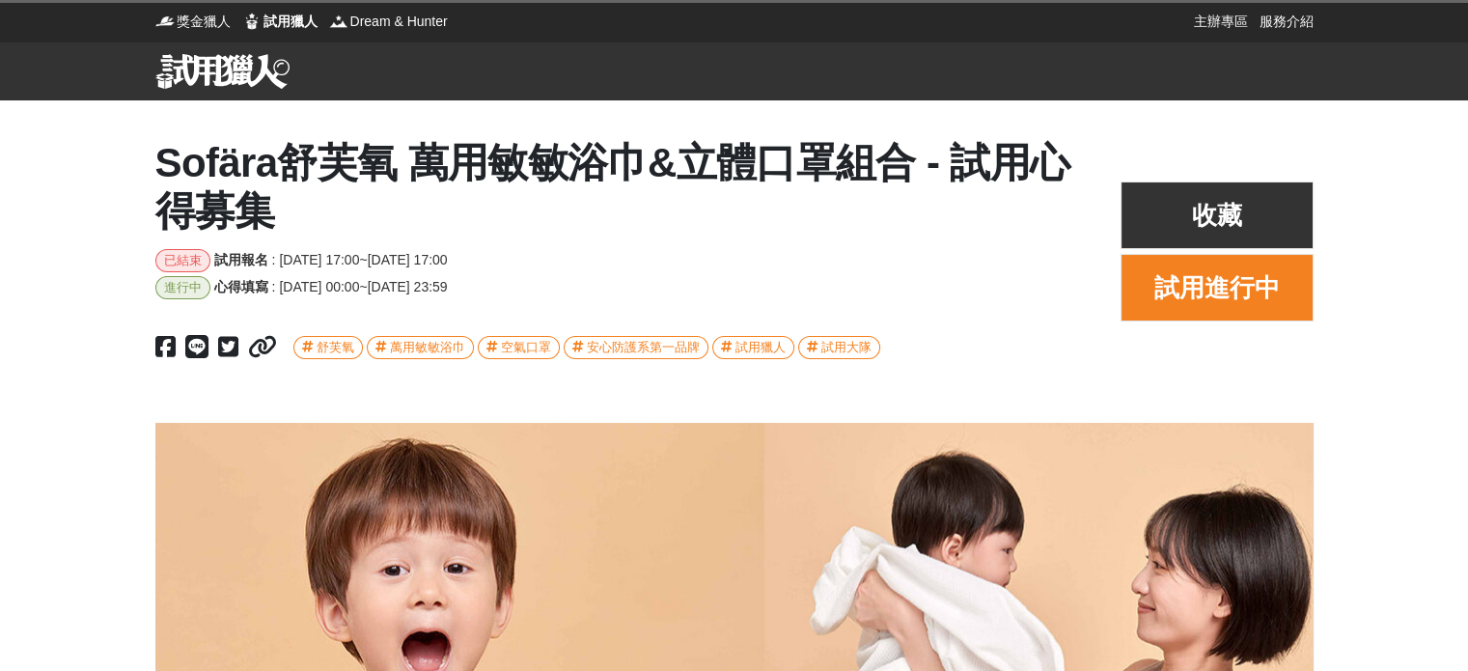
click at [1185, 292] on button "試用進行中" at bounding box center [1216, 288] width 193 height 68
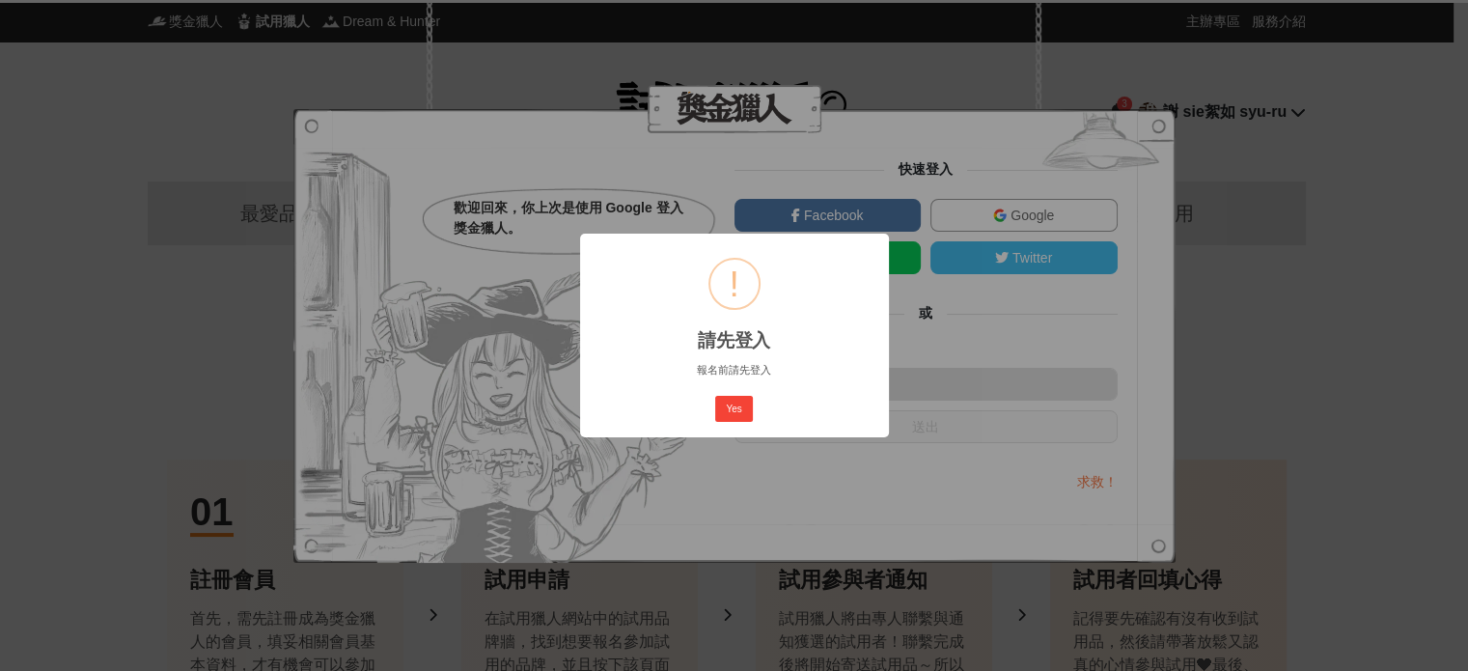
drag, startPoint x: 734, startPoint y: 410, endPoint x: 747, endPoint y: 410, distance: 12.5
click at [734, 410] on button "Yes" at bounding box center [733, 409] width 37 height 27
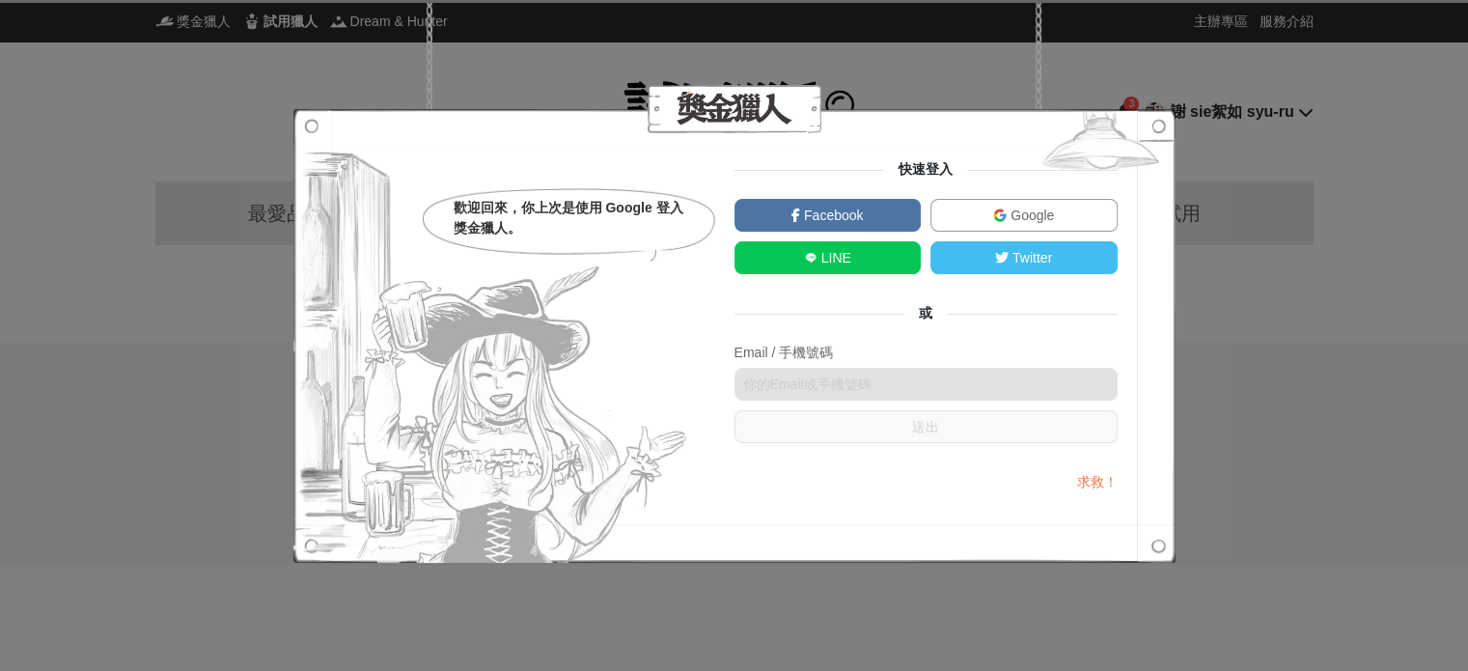
click at [1054, 210] on link "Google" at bounding box center [1023, 215] width 187 height 33
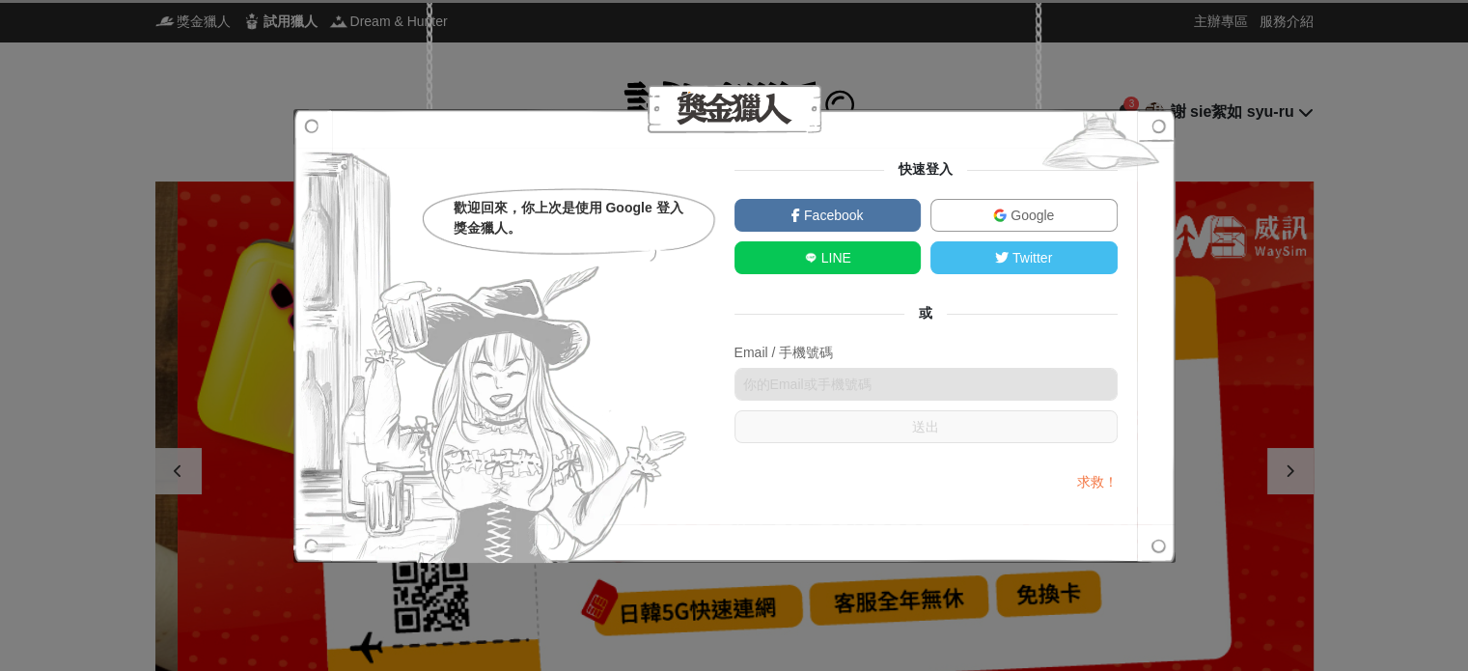
scroll to position [0, 1158]
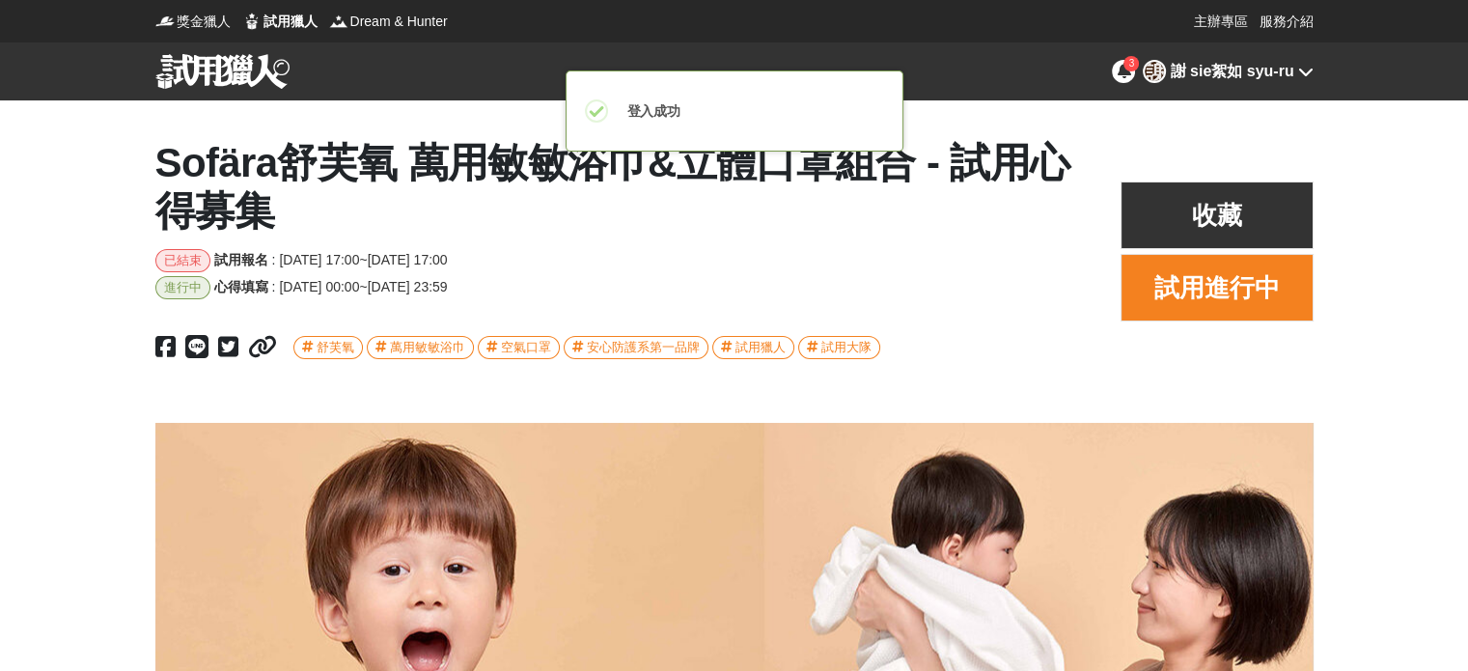
click at [1249, 284] on button "試用進行中" at bounding box center [1216, 288] width 193 height 68
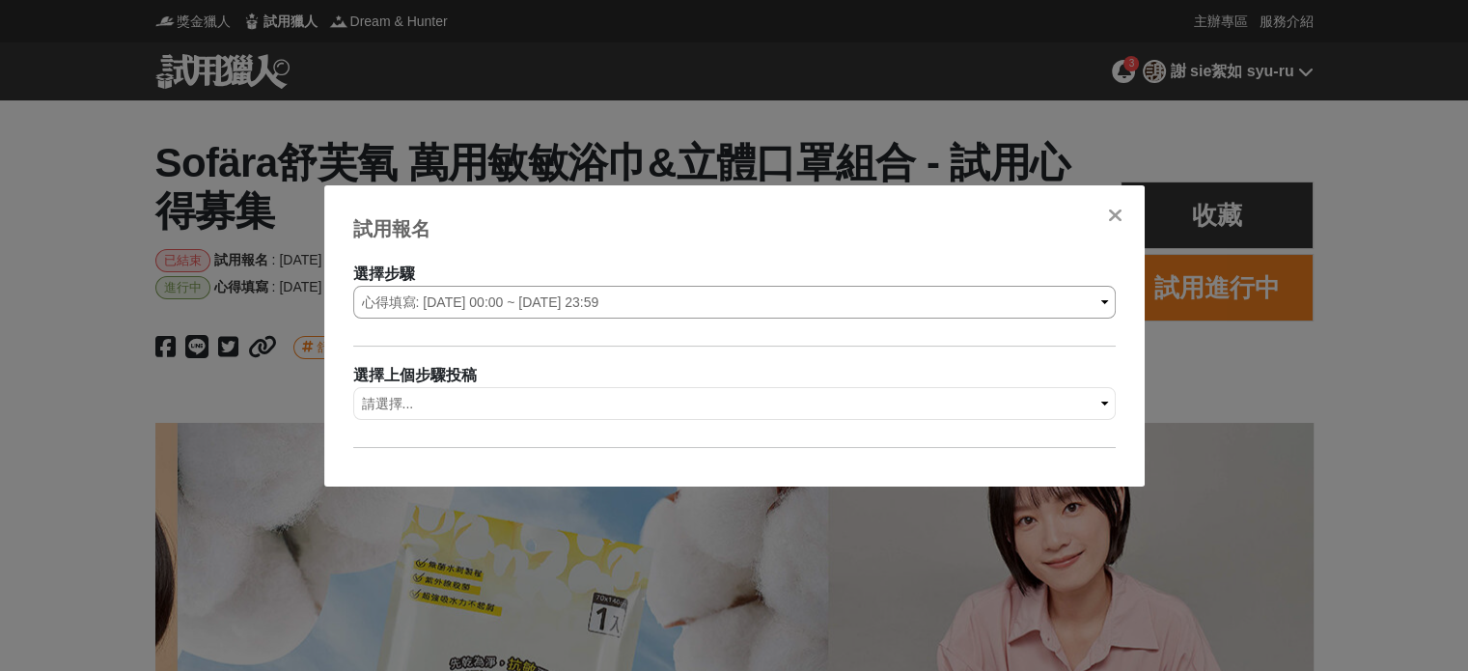
scroll to position [0, 1158]
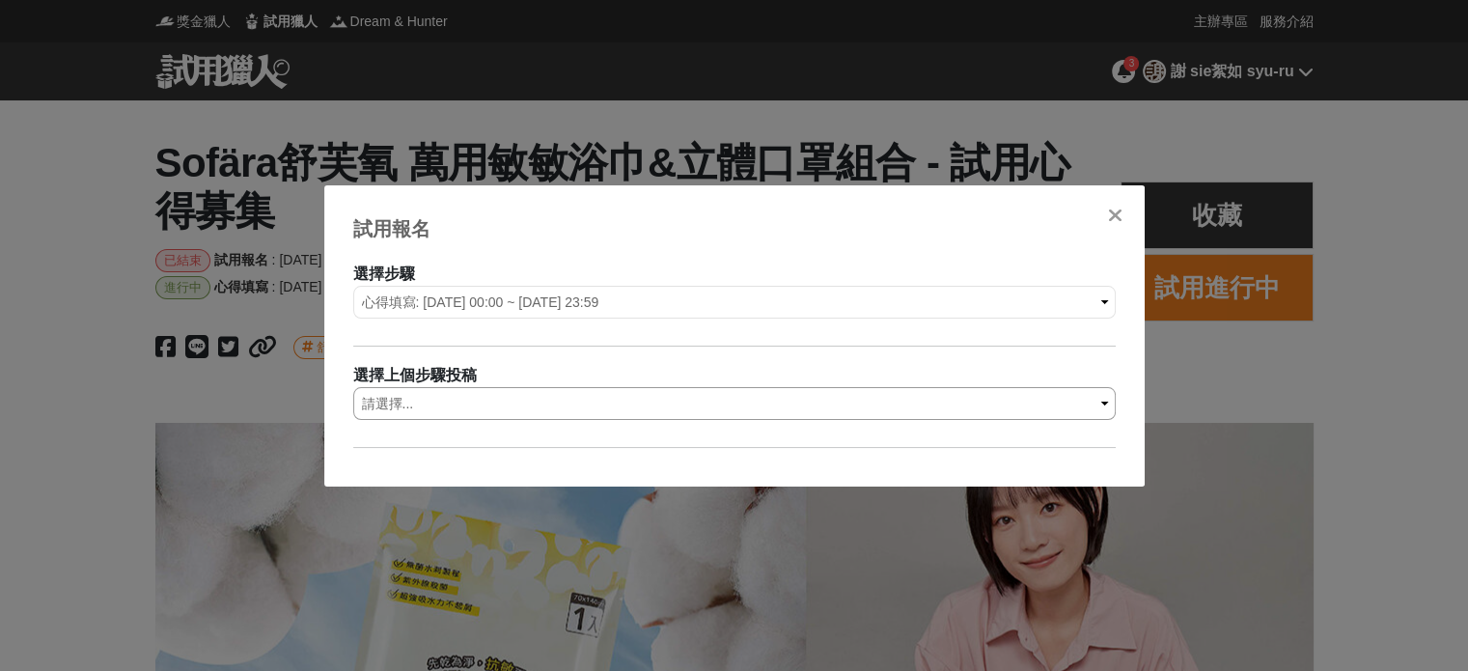
click at [633, 391] on select "請選擇... 試用報名: 報名序號-1266" at bounding box center [734, 403] width 762 height 33
select select "1266"
click at [353, 387] on select "請選擇... 試用報名: 報名序號-1266" at bounding box center [734, 403] width 762 height 33
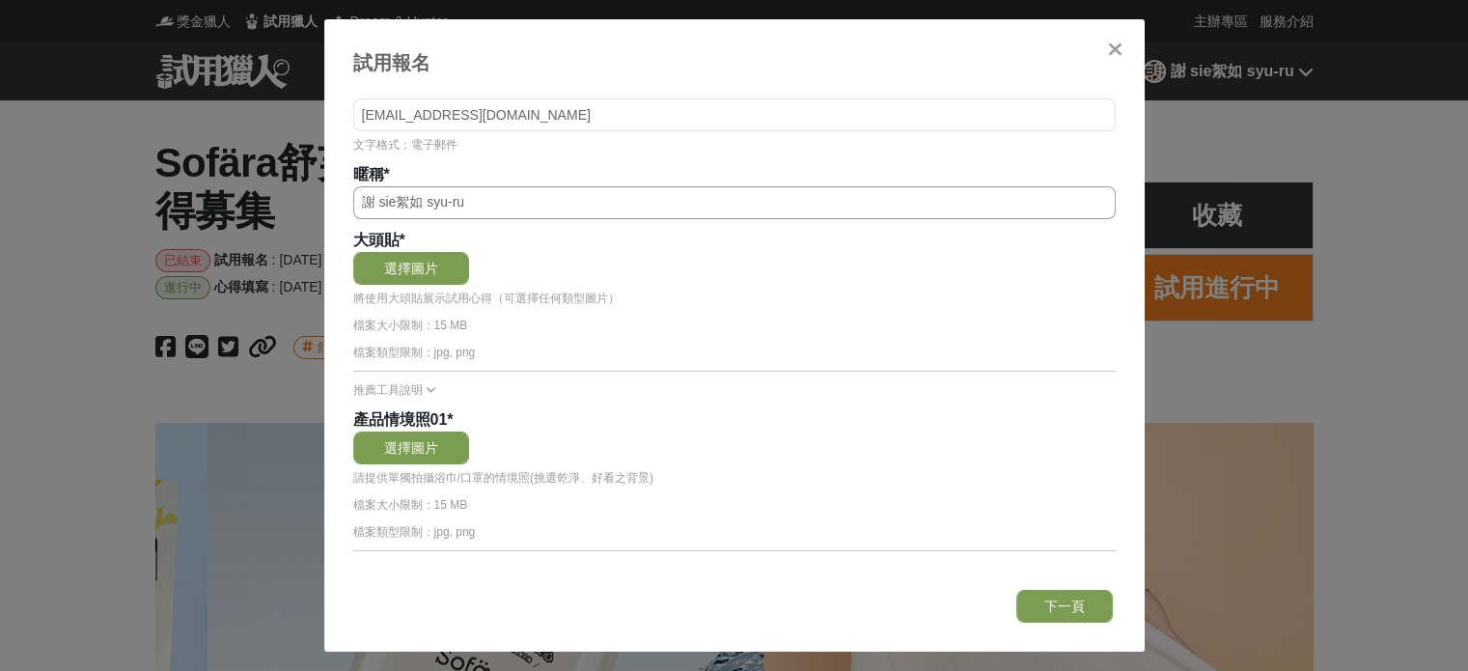
scroll to position [0, 3473]
drag, startPoint x: 502, startPoint y: 191, endPoint x: 367, endPoint y: 199, distance: 135.3
click at [367, 199] on input "text" at bounding box center [734, 202] width 762 height 33
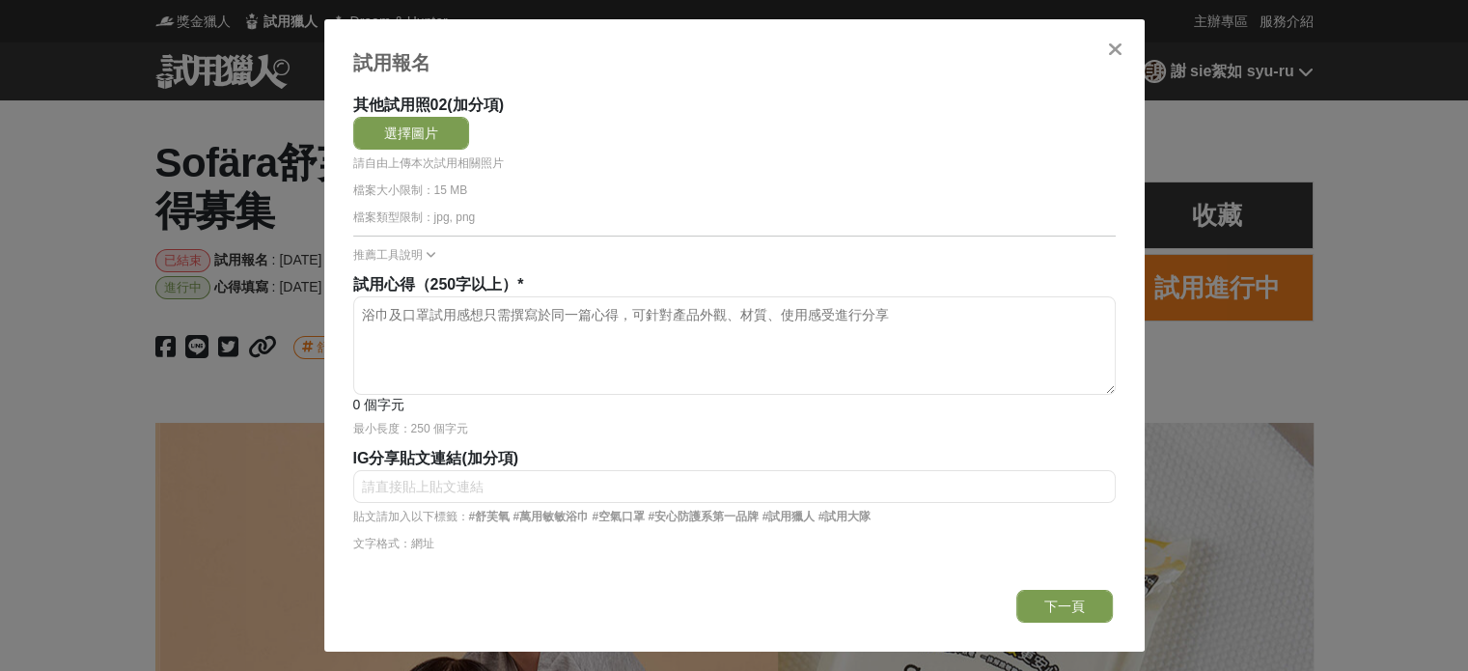
scroll to position [0, 0]
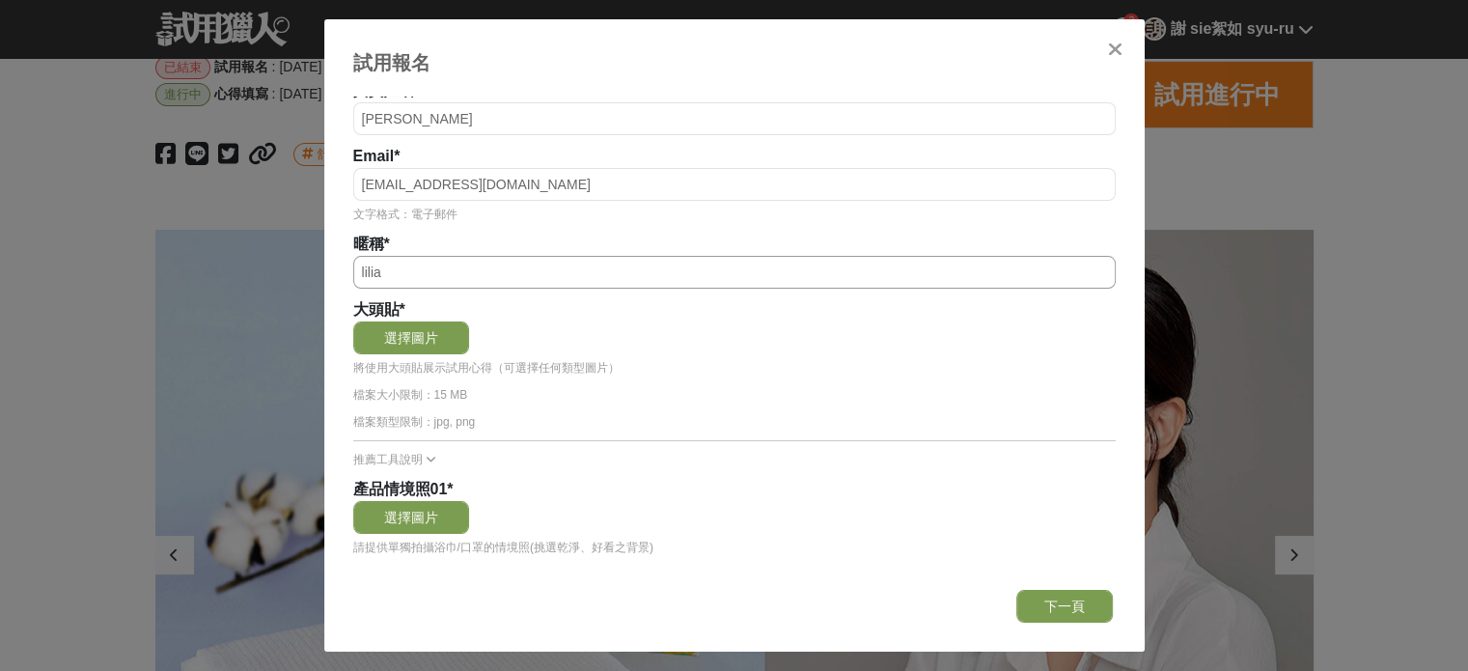
type input "lilia"
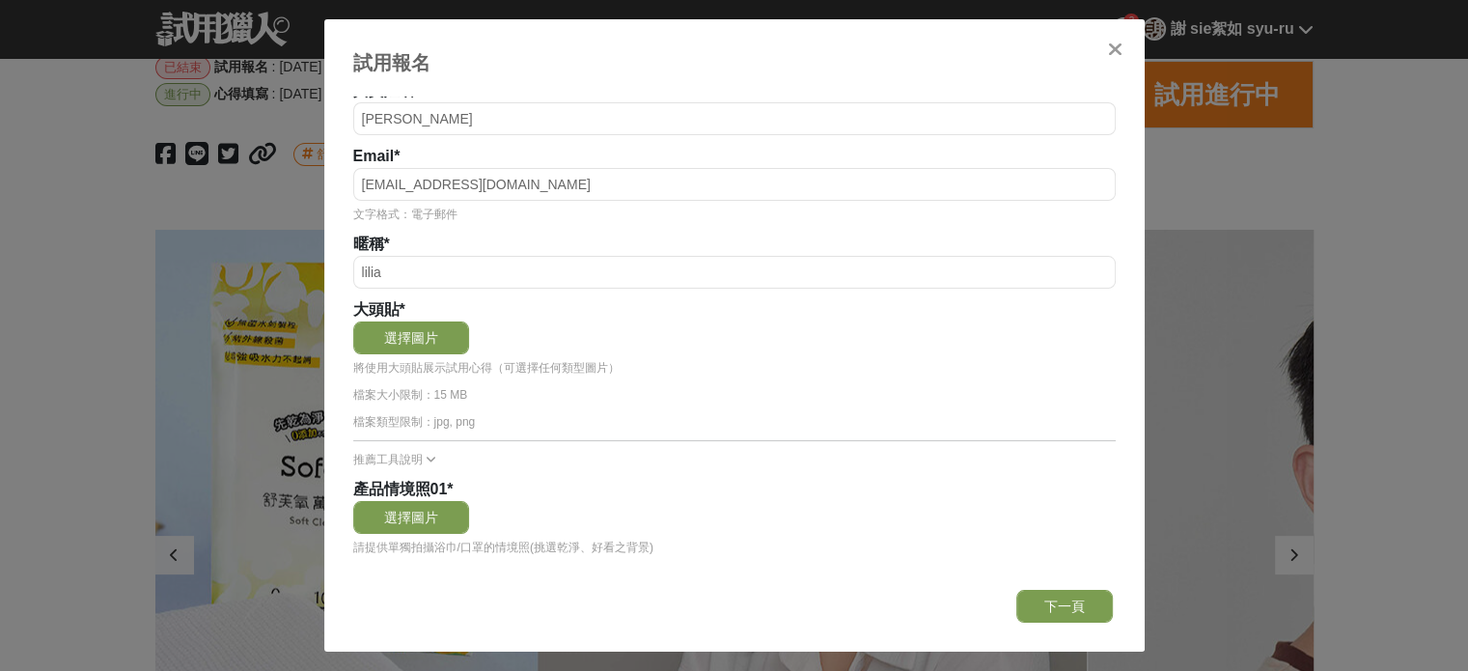
click at [417, 319] on div "大頭貼 *" at bounding box center [734, 309] width 762 height 23
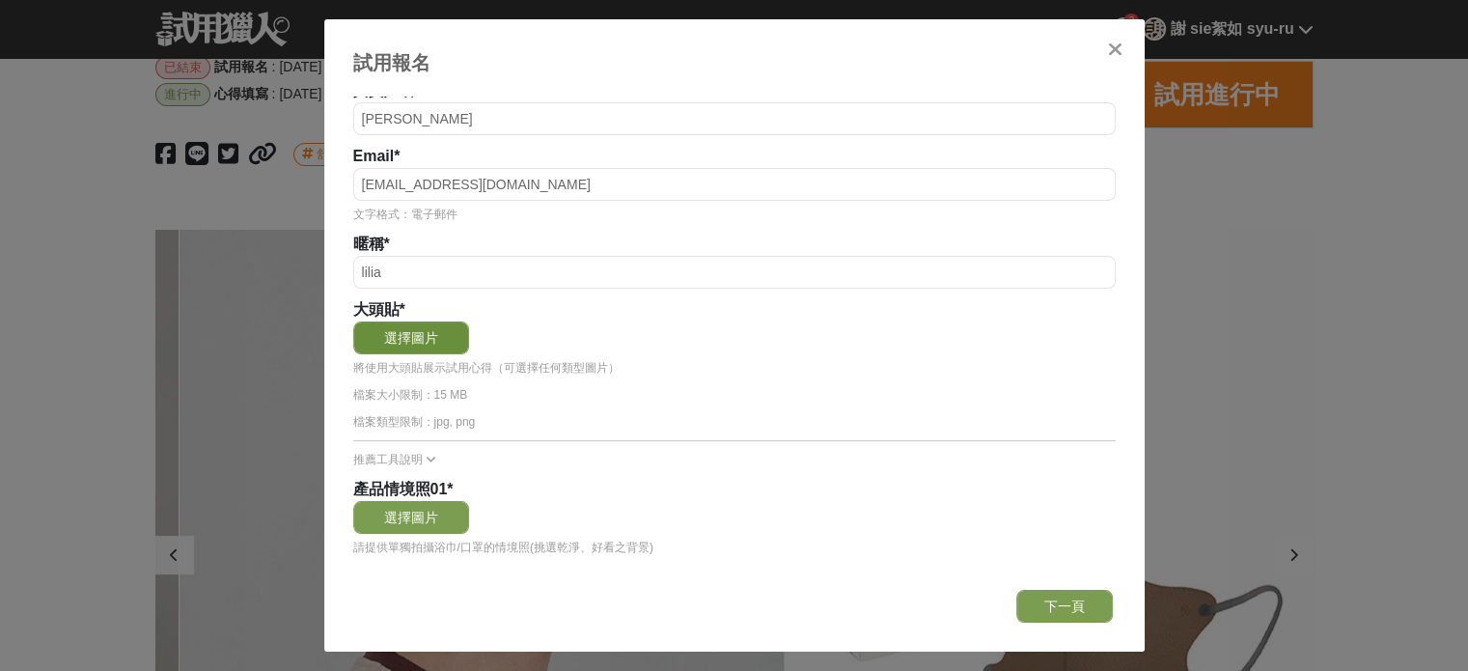
click at [429, 332] on button "選擇圖片" at bounding box center [411, 337] width 116 height 33
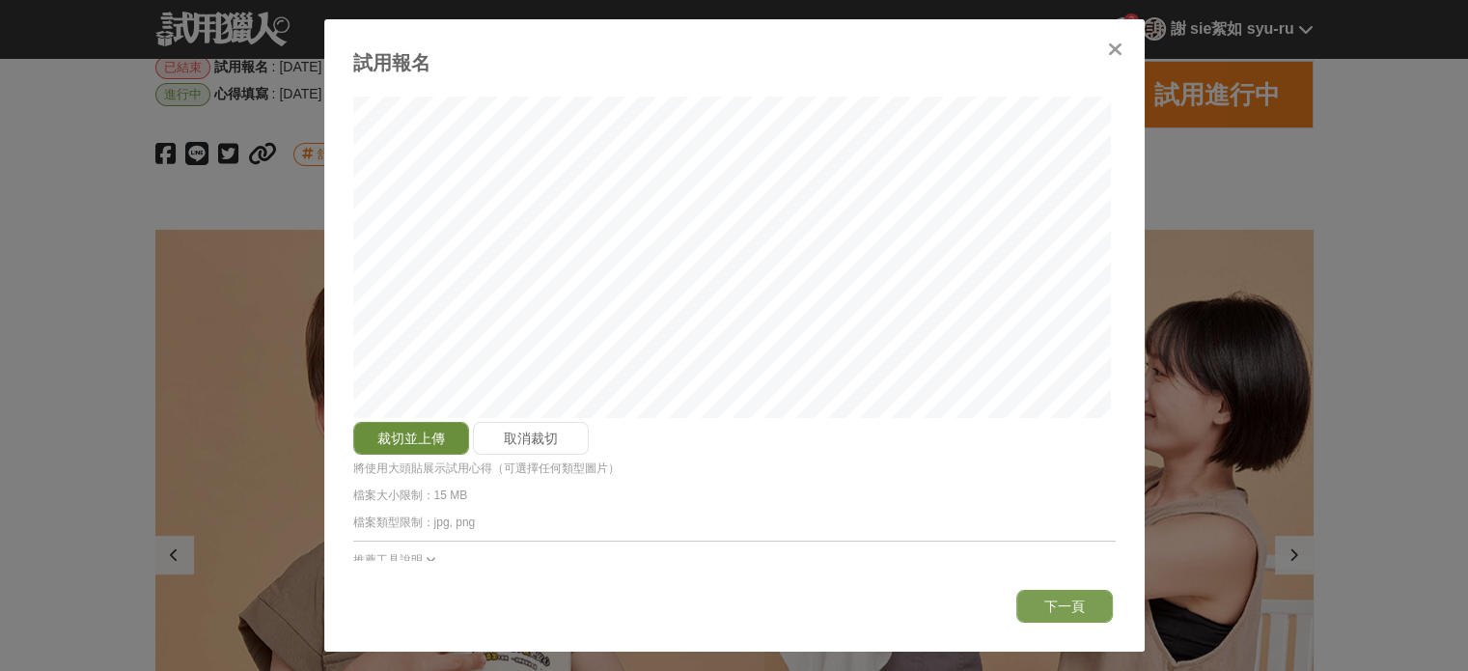
click at [413, 442] on button "裁切並上傳" at bounding box center [411, 438] width 116 height 33
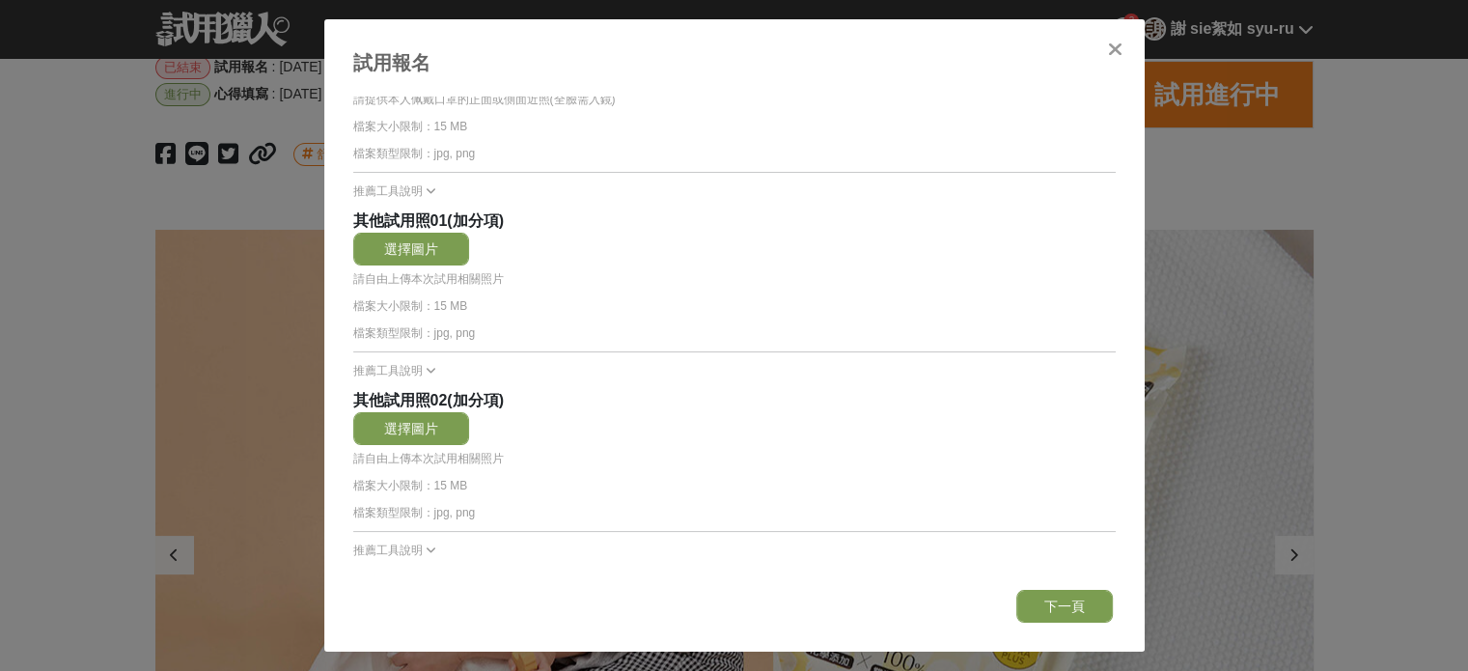
scroll to position [1968, 0]
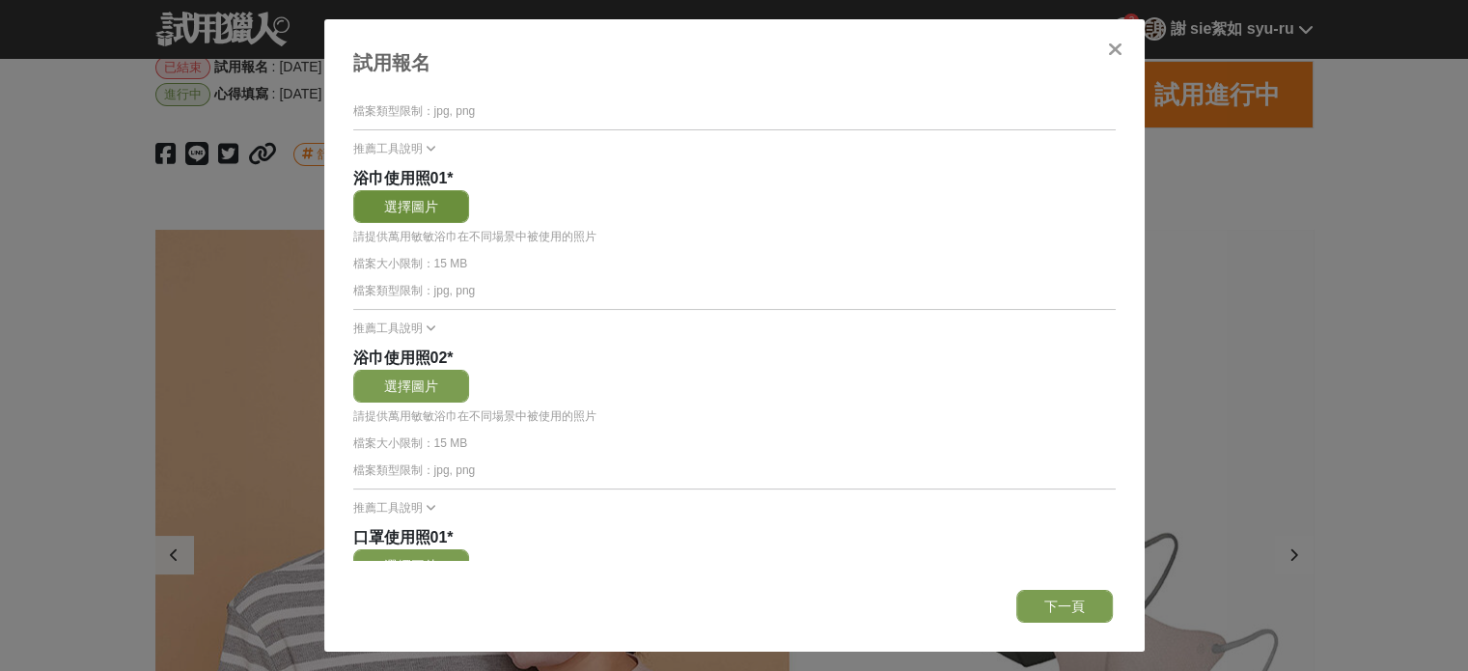
click at [377, 204] on button "選擇圖片" at bounding box center [411, 206] width 116 height 33
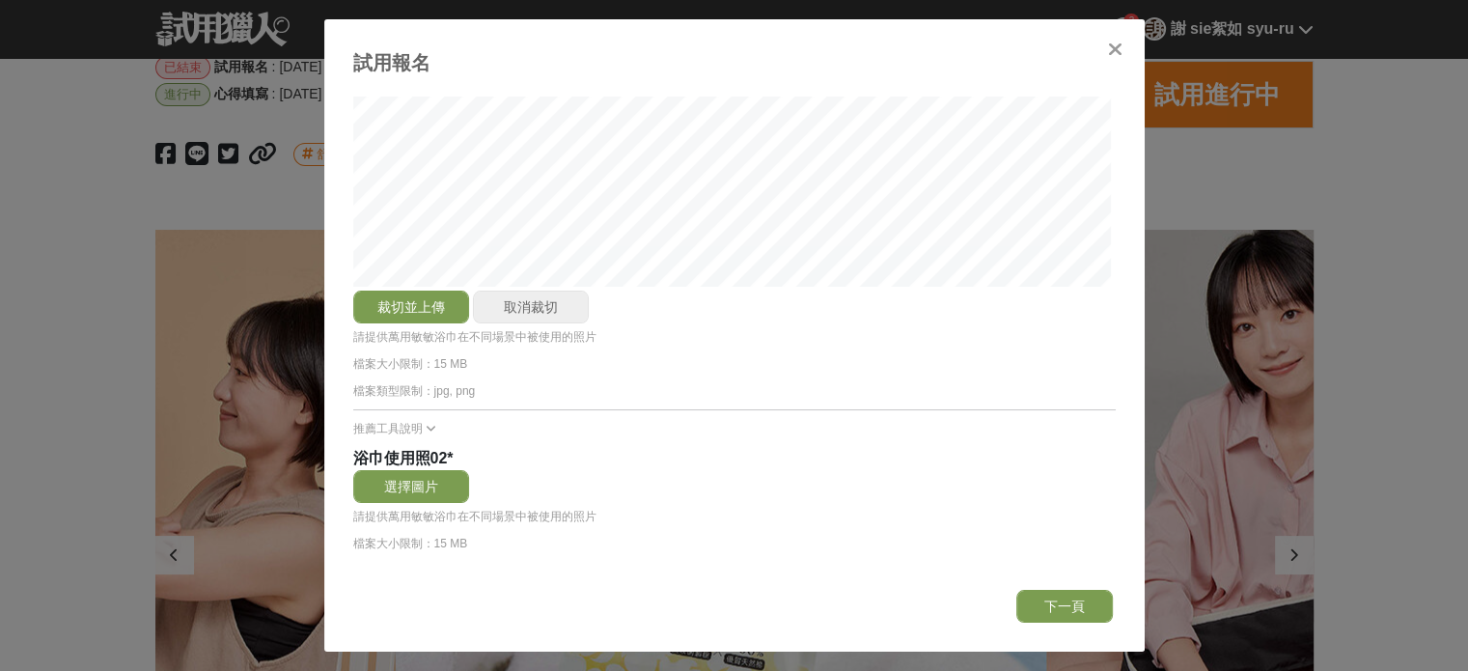
click at [528, 293] on button "取消裁切" at bounding box center [531, 306] width 116 height 33
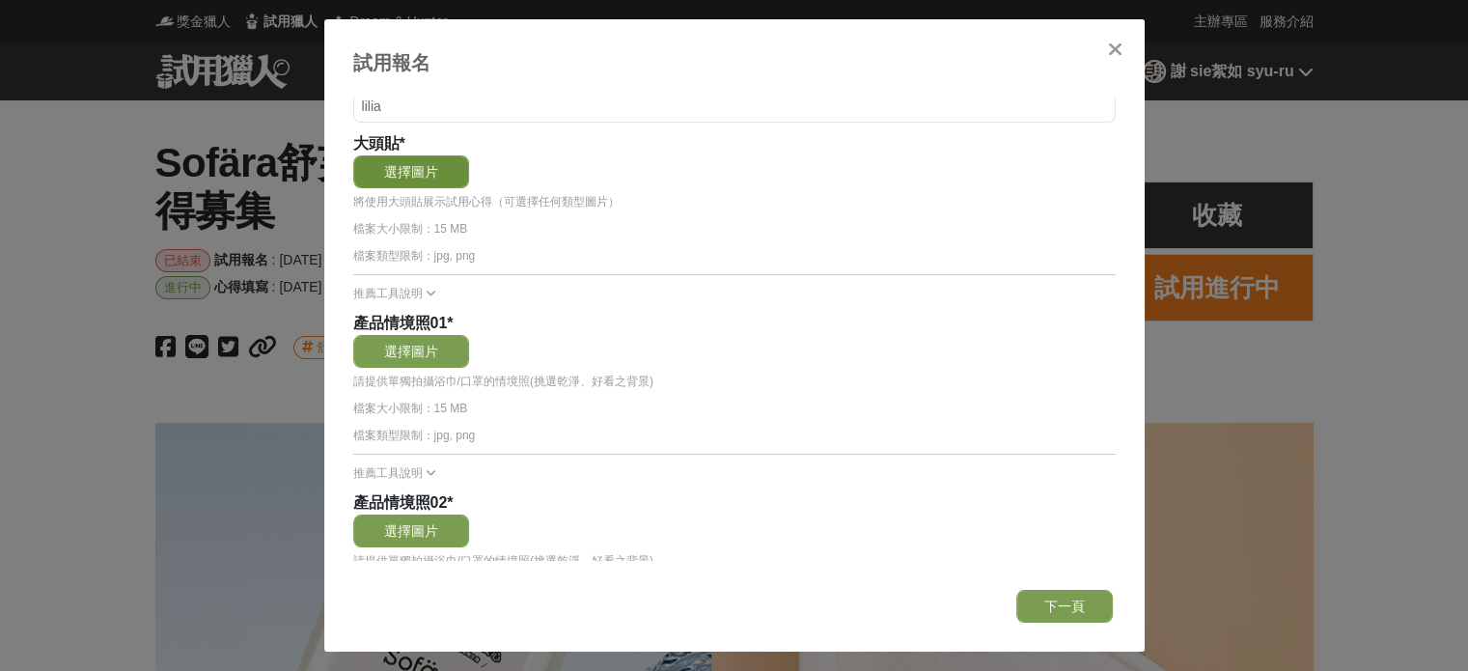
click at [445, 164] on button "選擇圖片" at bounding box center [411, 171] width 116 height 33
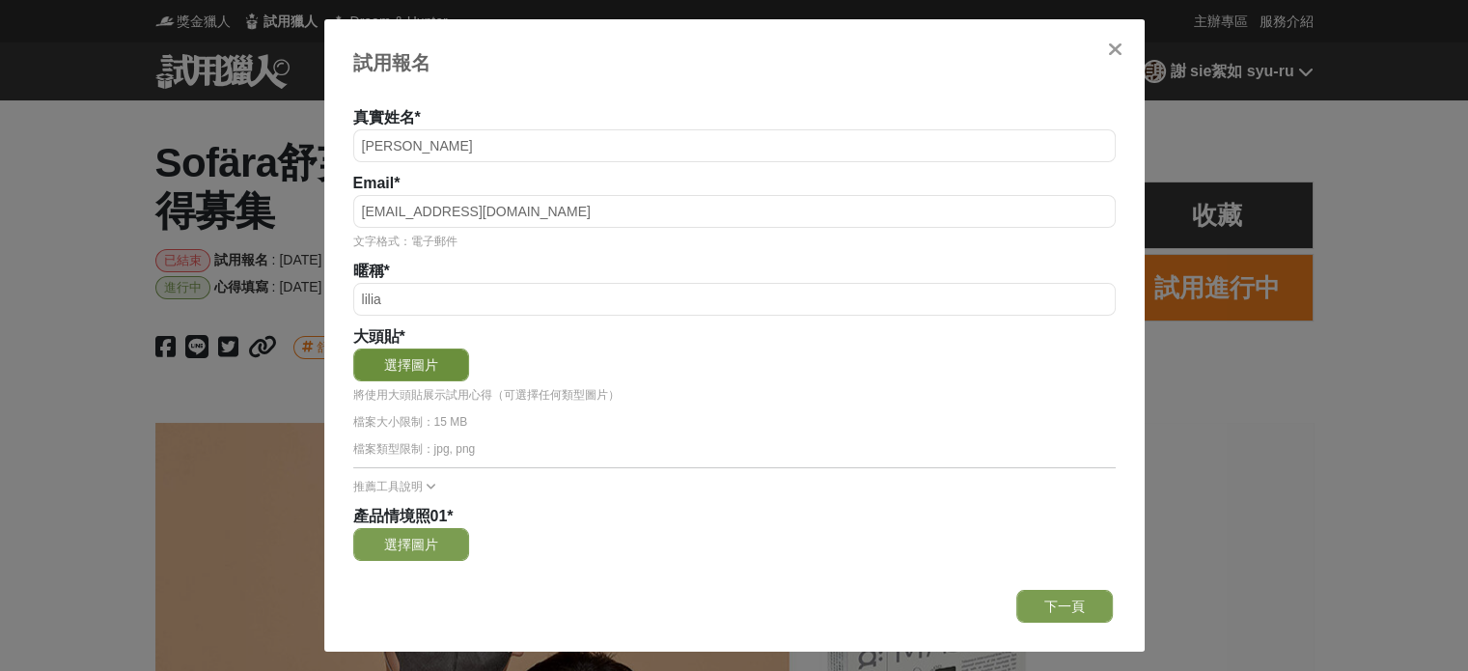
click at [418, 354] on button "選擇圖片" at bounding box center [411, 364] width 116 height 33
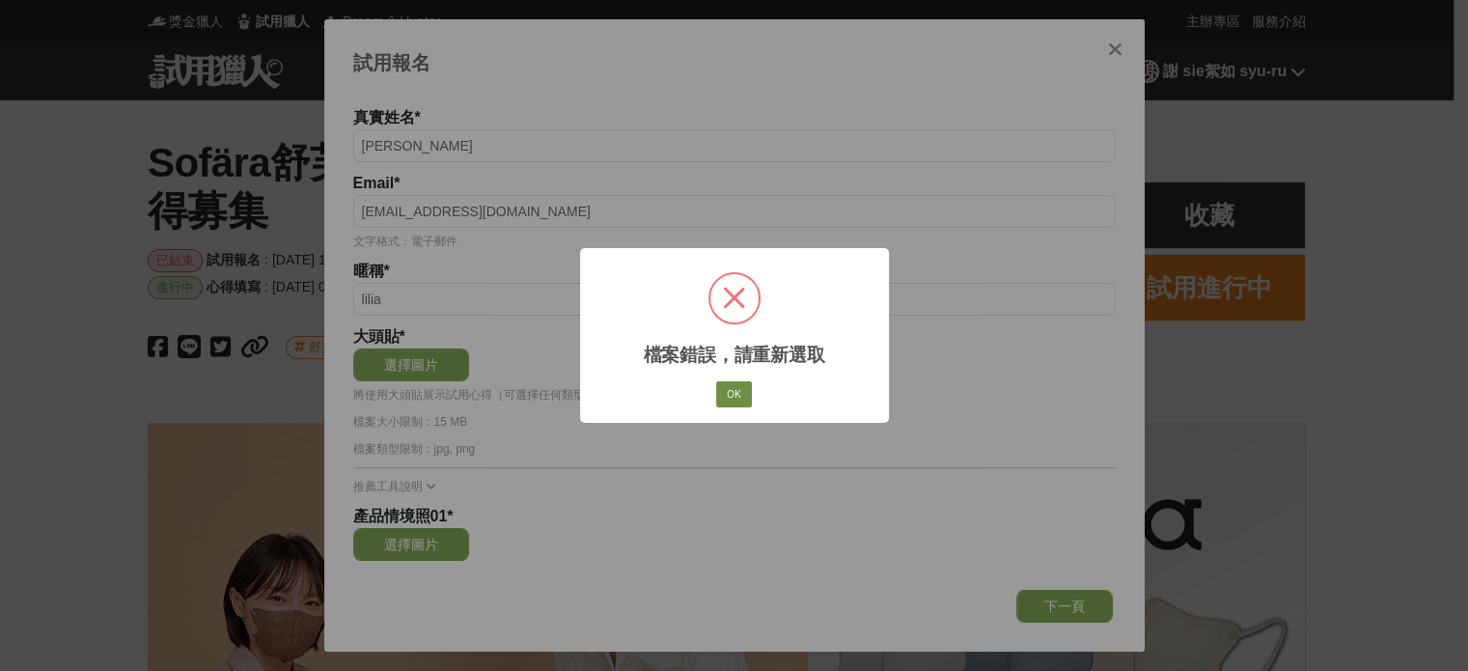
click at [734, 387] on button "OK" at bounding box center [733, 394] width 35 height 27
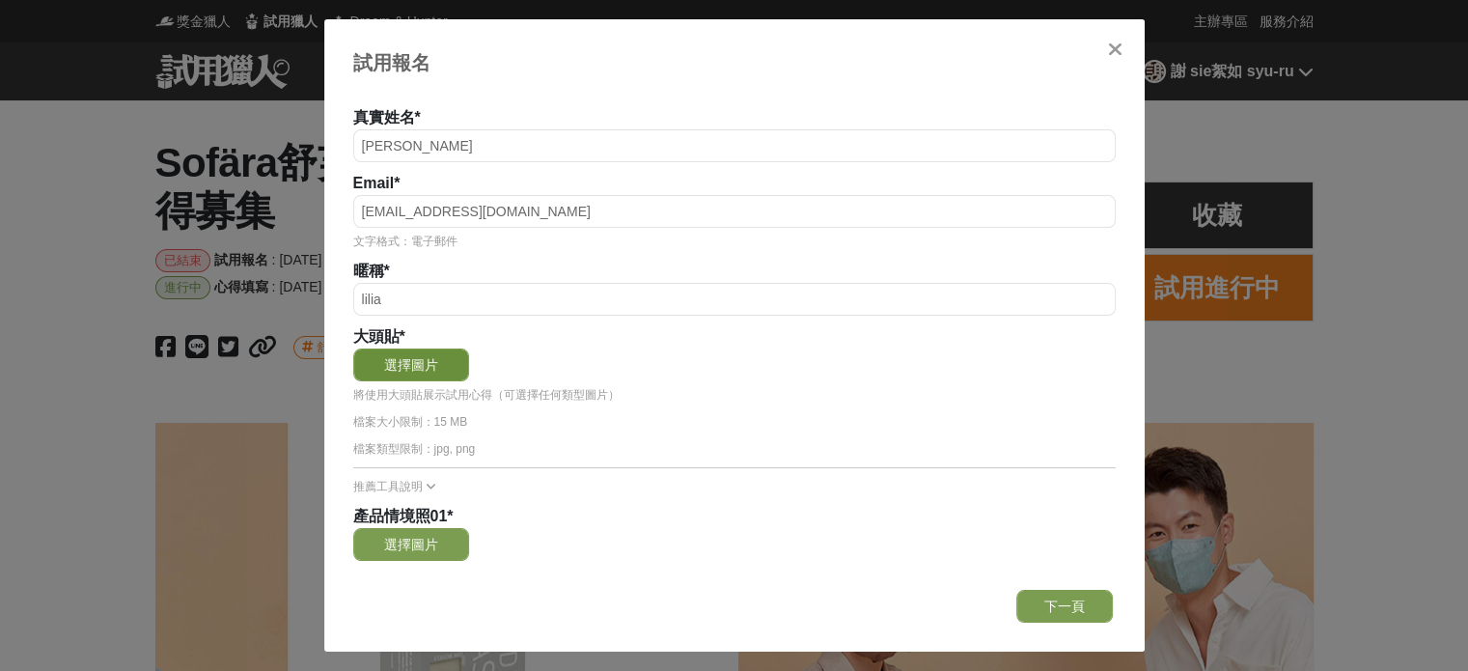
click at [442, 352] on button "選擇圖片" at bounding box center [411, 364] width 116 height 33
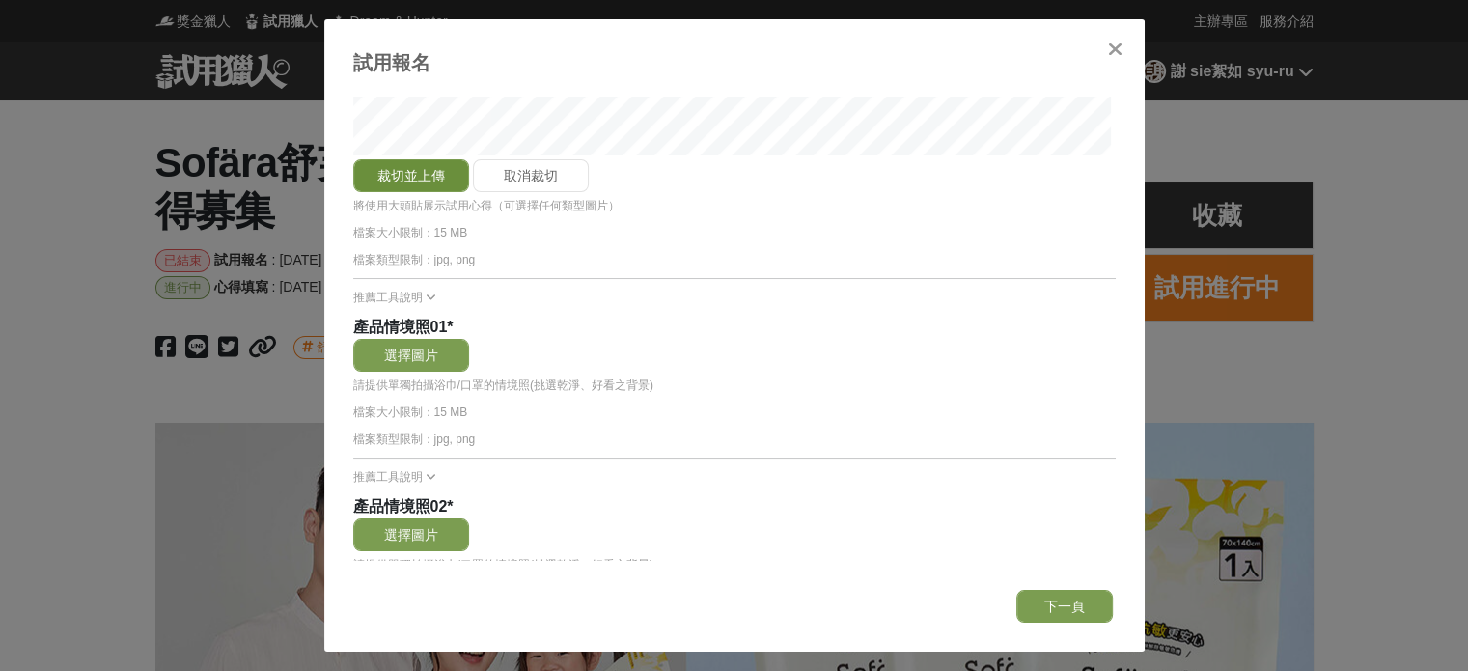
click at [435, 172] on button "裁切並上傳" at bounding box center [411, 175] width 116 height 33
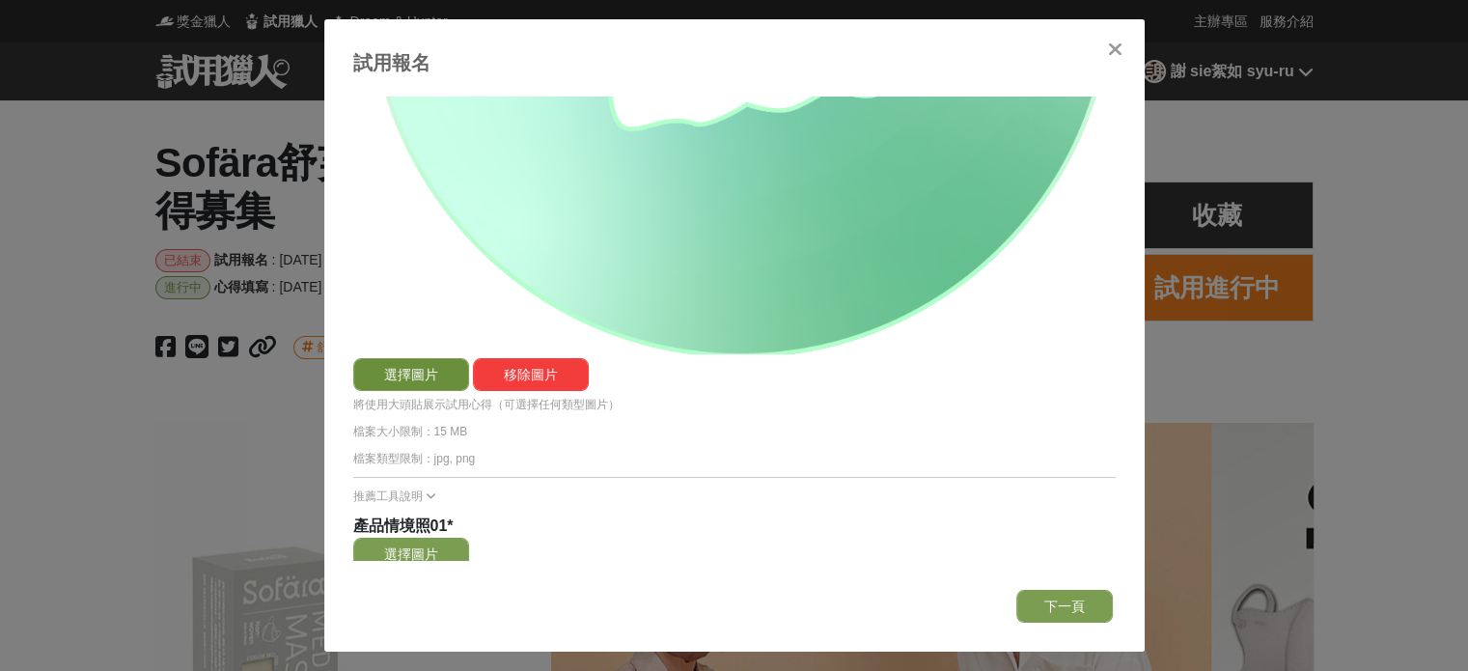
click at [414, 362] on button "選擇圖片" at bounding box center [411, 374] width 116 height 33
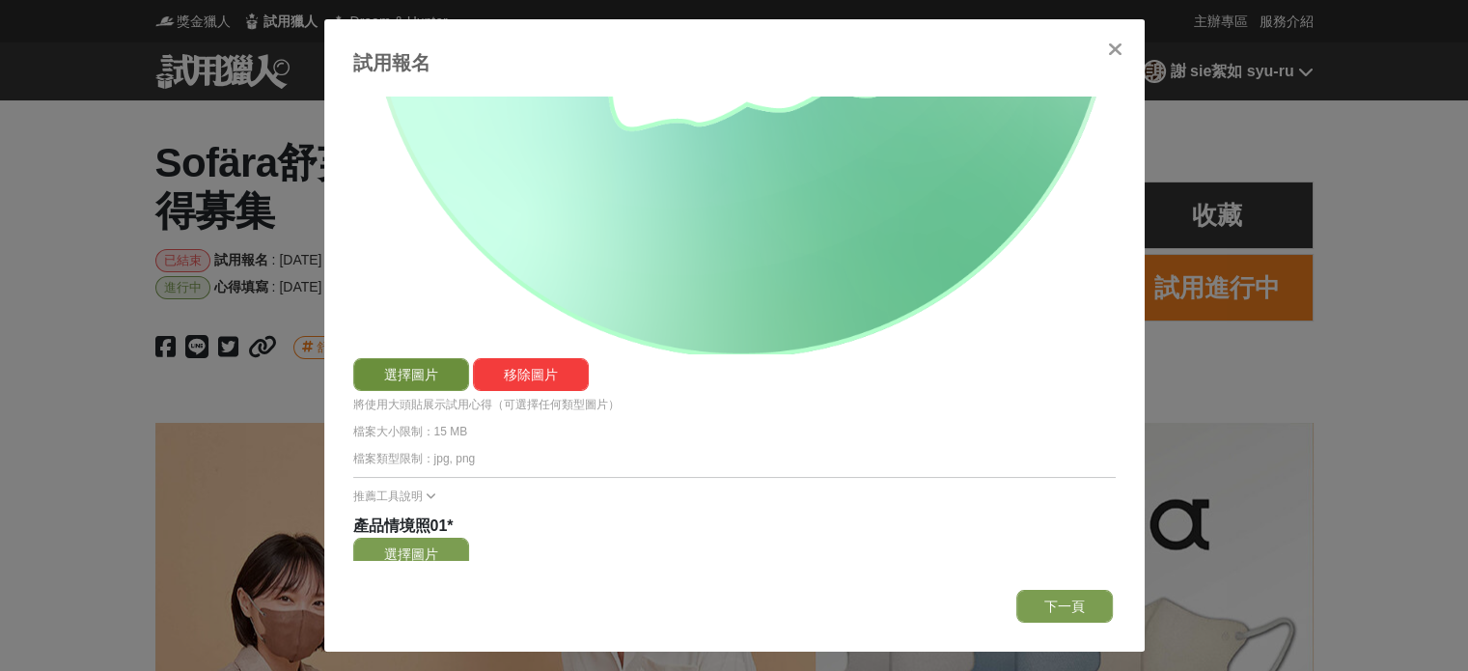
click at [417, 377] on button "選擇圖片" at bounding box center [411, 374] width 116 height 33
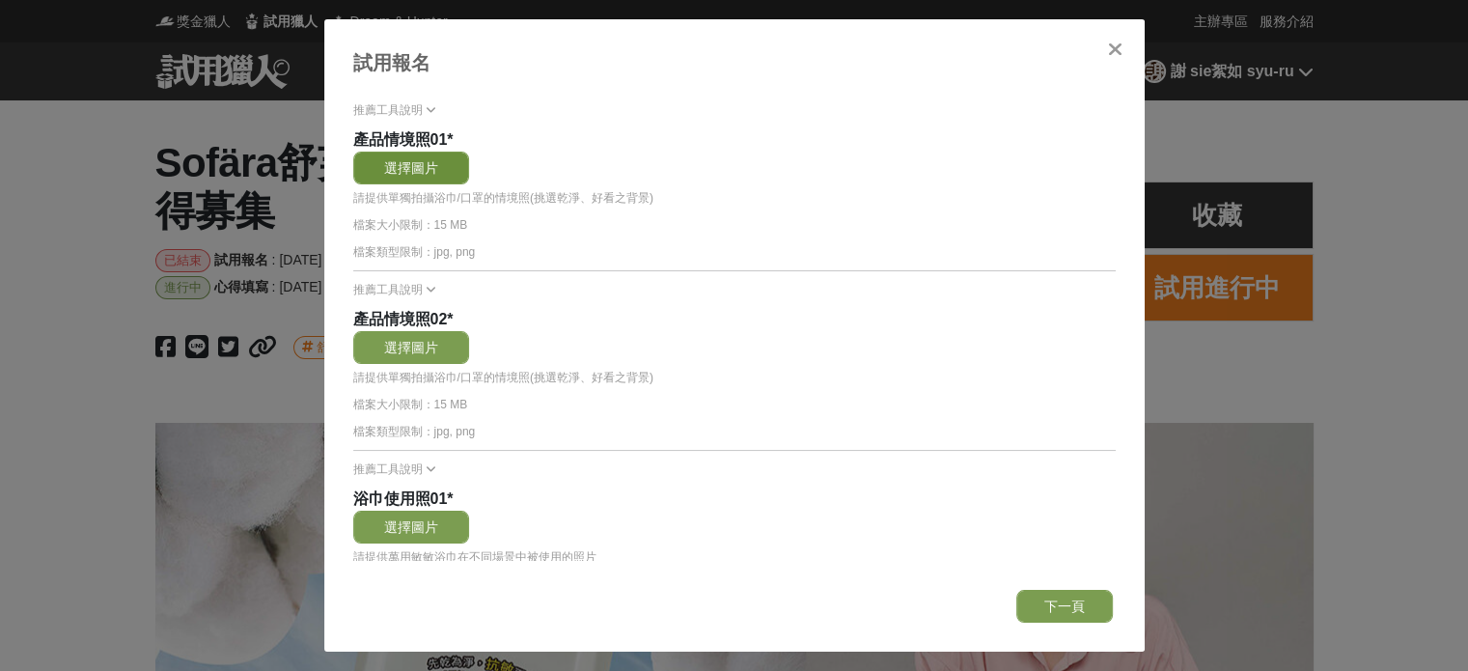
click at [436, 161] on button "選擇圖片" at bounding box center [411, 167] width 116 height 33
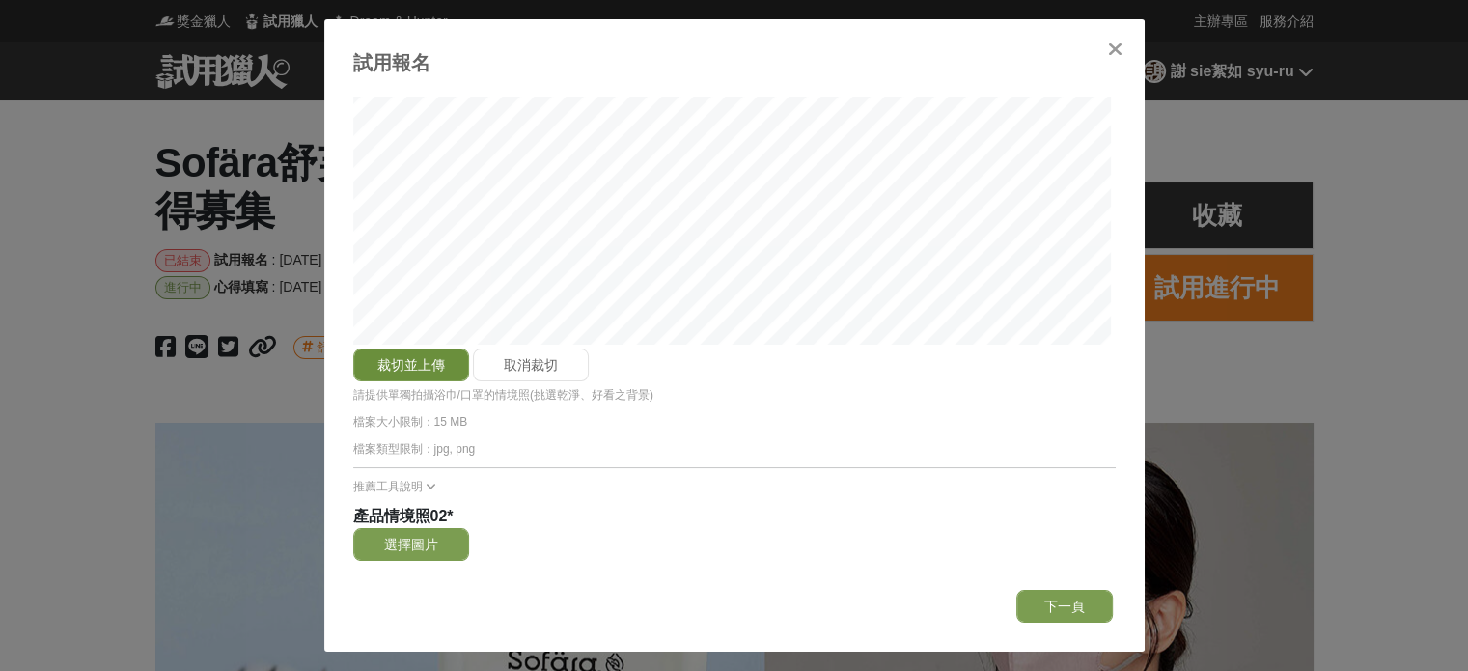
click at [429, 360] on button "裁切並上傳" at bounding box center [411, 364] width 116 height 33
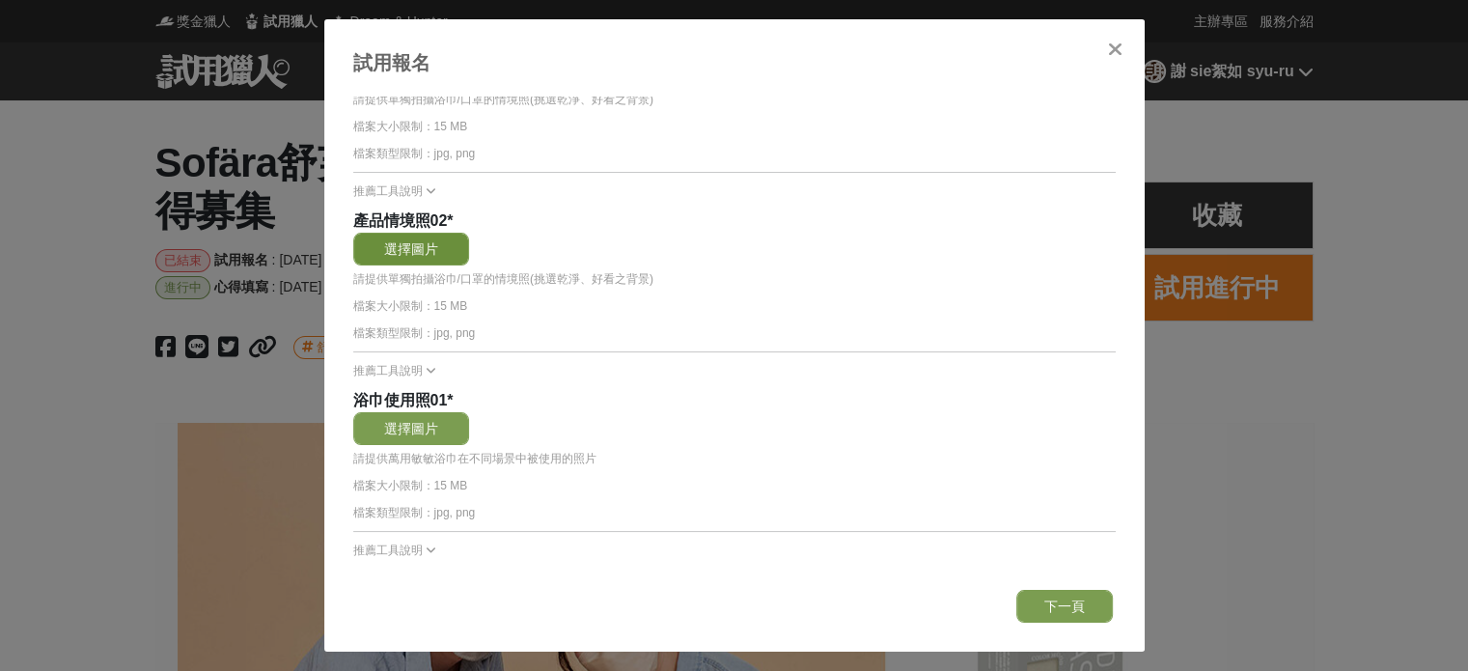
click at [444, 239] on button "選擇圖片" at bounding box center [411, 249] width 116 height 33
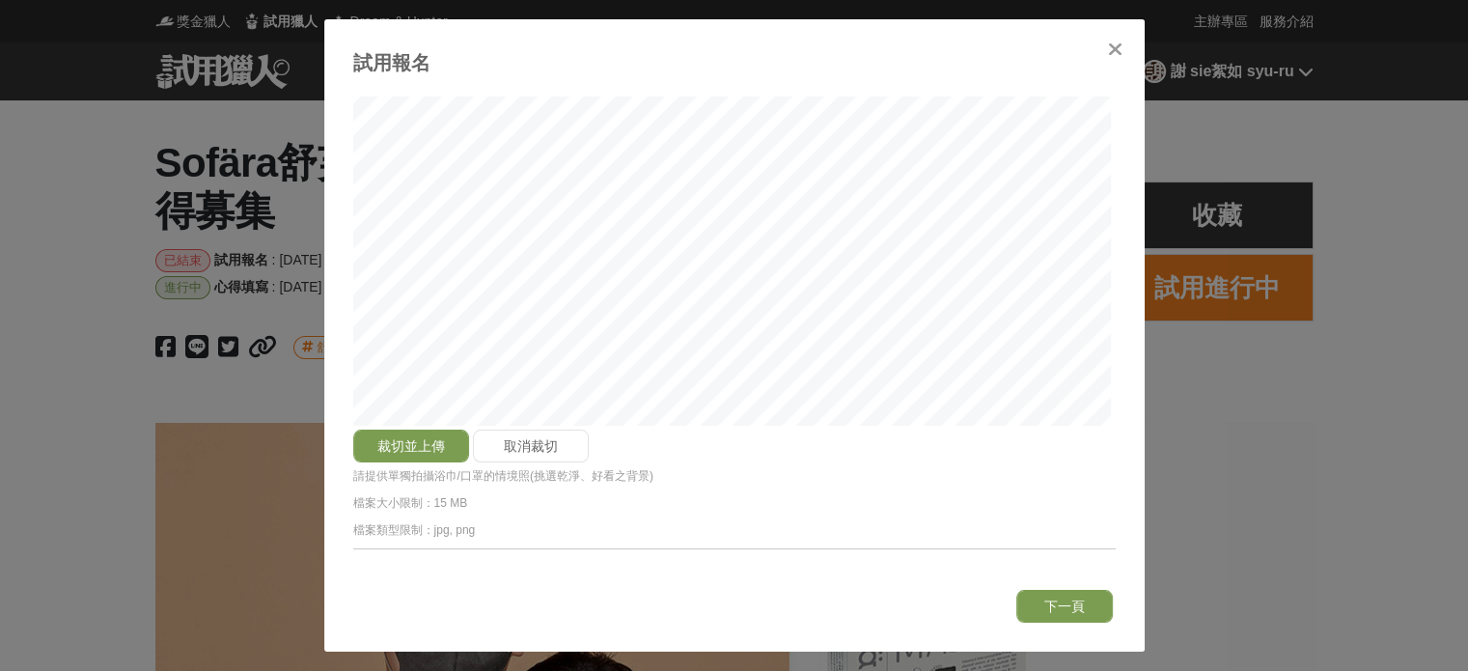
click at [921, 421] on div "裁切並上傳 取消裁切" at bounding box center [734, 251] width 762 height 423
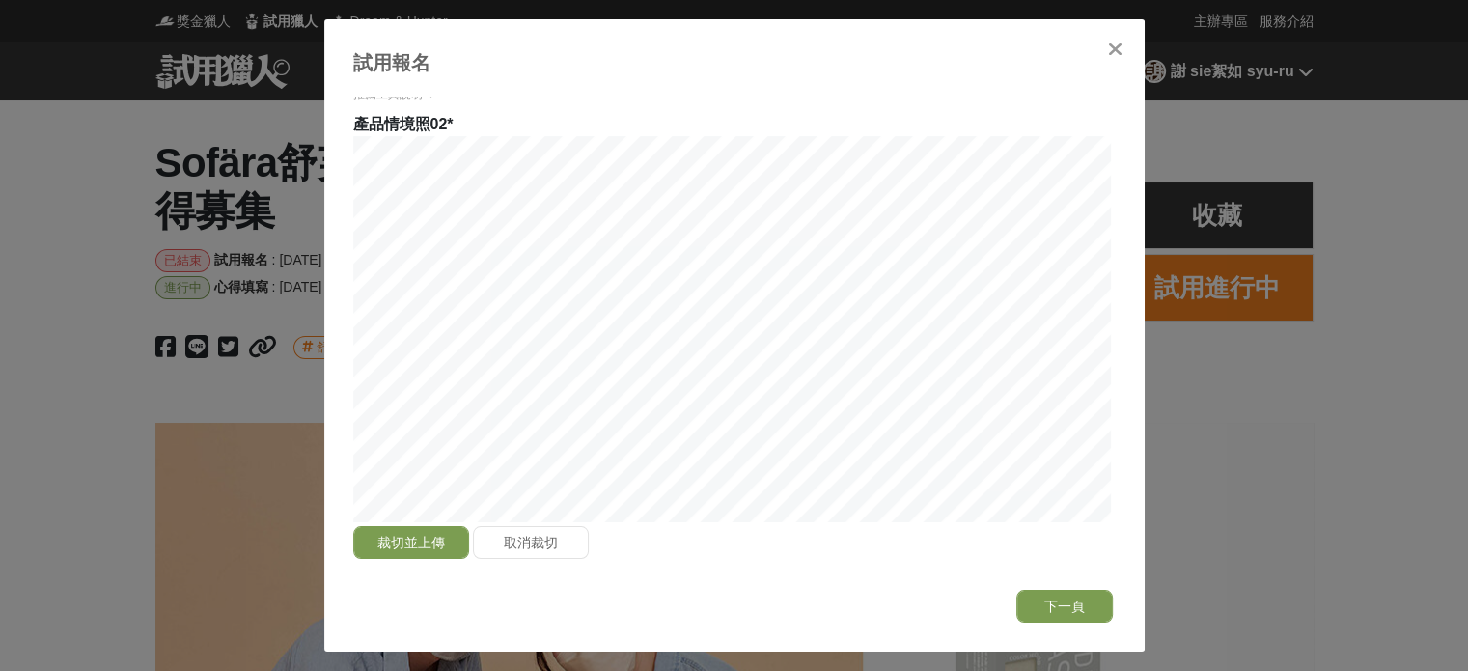
click at [544, 123] on div "產品情境照02 * 裁切並上傳 取消裁切 請提供單獨拍攝浴巾/口罩的情境照(挑選乾淨、好看之背景) 檔案大小限制：15 MB 檔案類型限制：jpg, png …" at bounding box center [734, 393] width 762 height 560
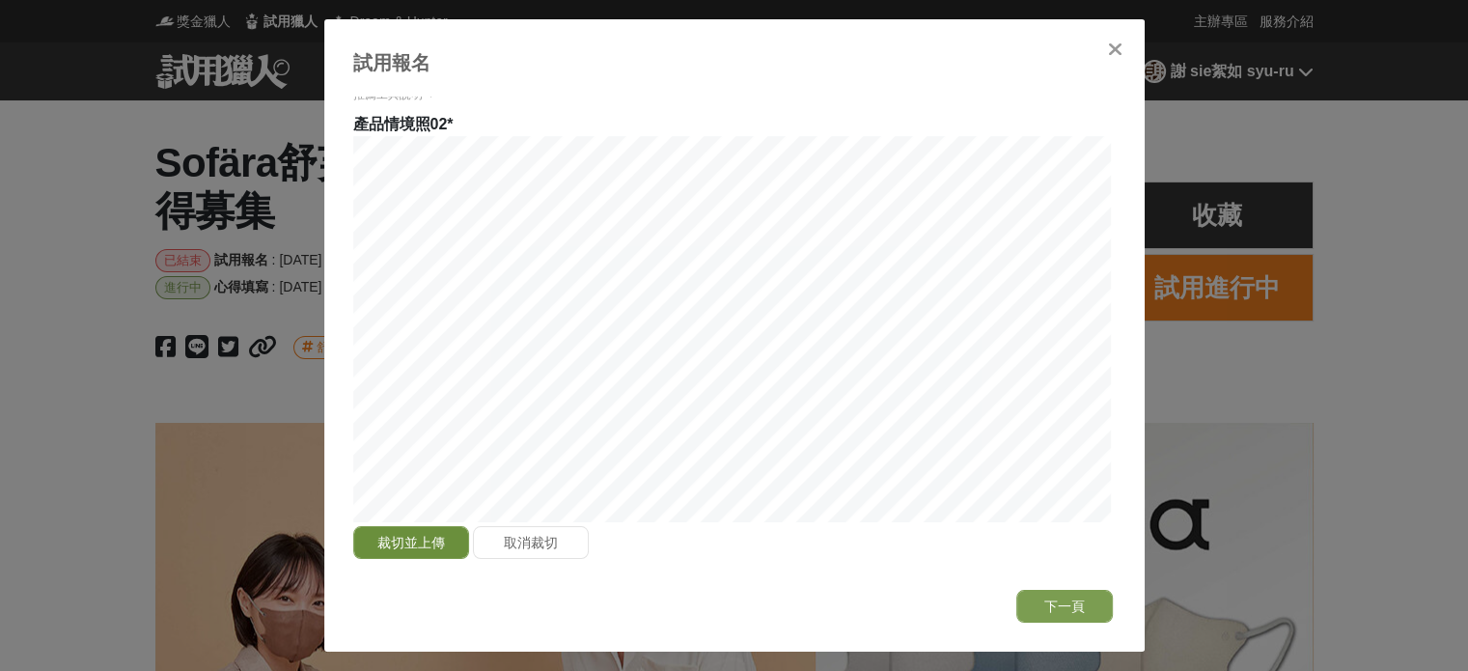
click at [442, 526] on button "裁切並上傳" at bounding box center [411, 542] width 116 height 33
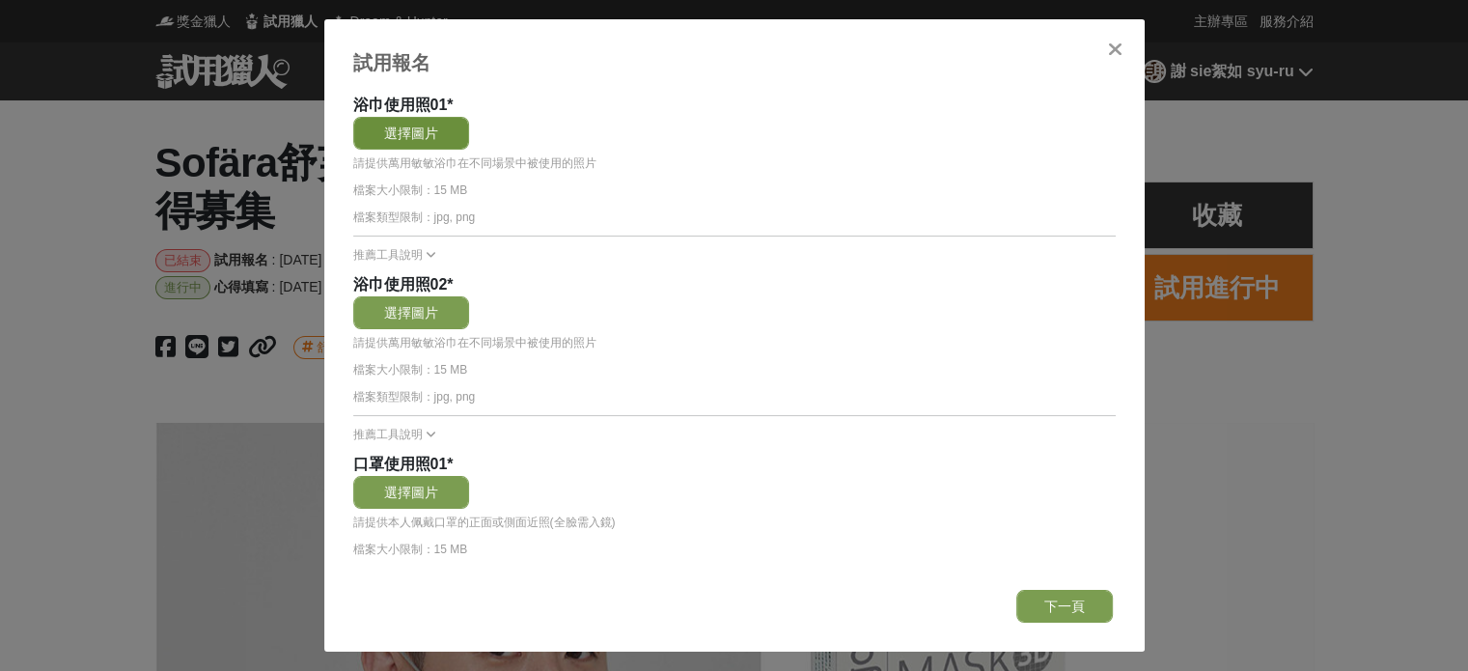
click at [458, 125] on button "選擇圖片" at bounding box center [411, 133] width 116 height 33
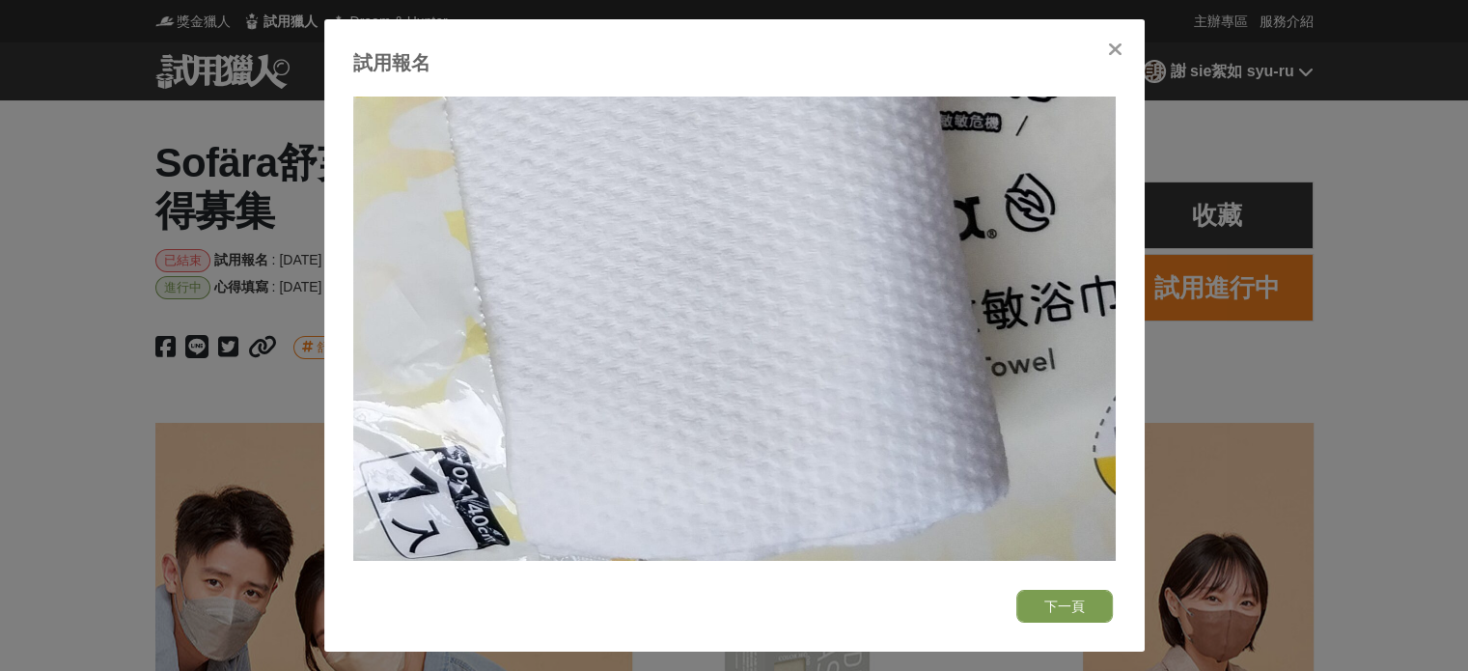
click at [1119, 39] on div at bounding box center [1115, 48] width 19 height 19
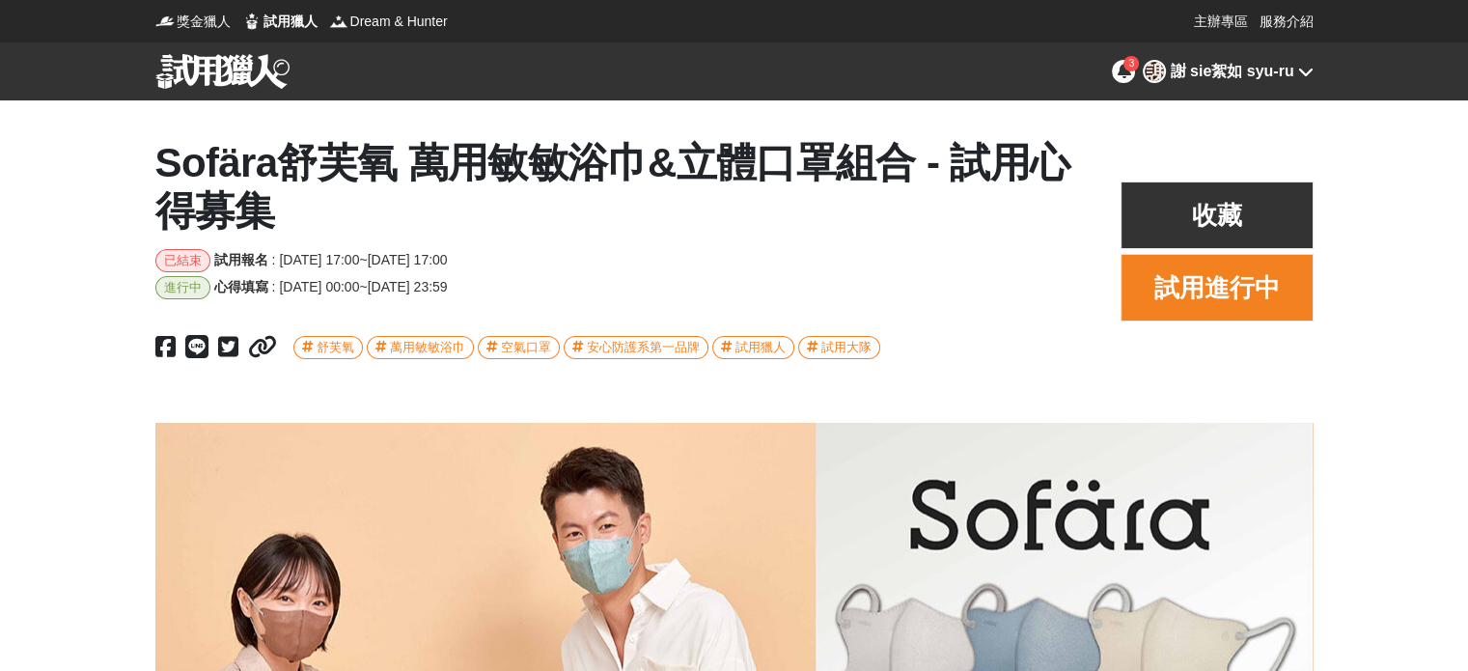
click at [1210, 278] on button "試用進行中" at bounding box center [1216, 288] width 193 height 68
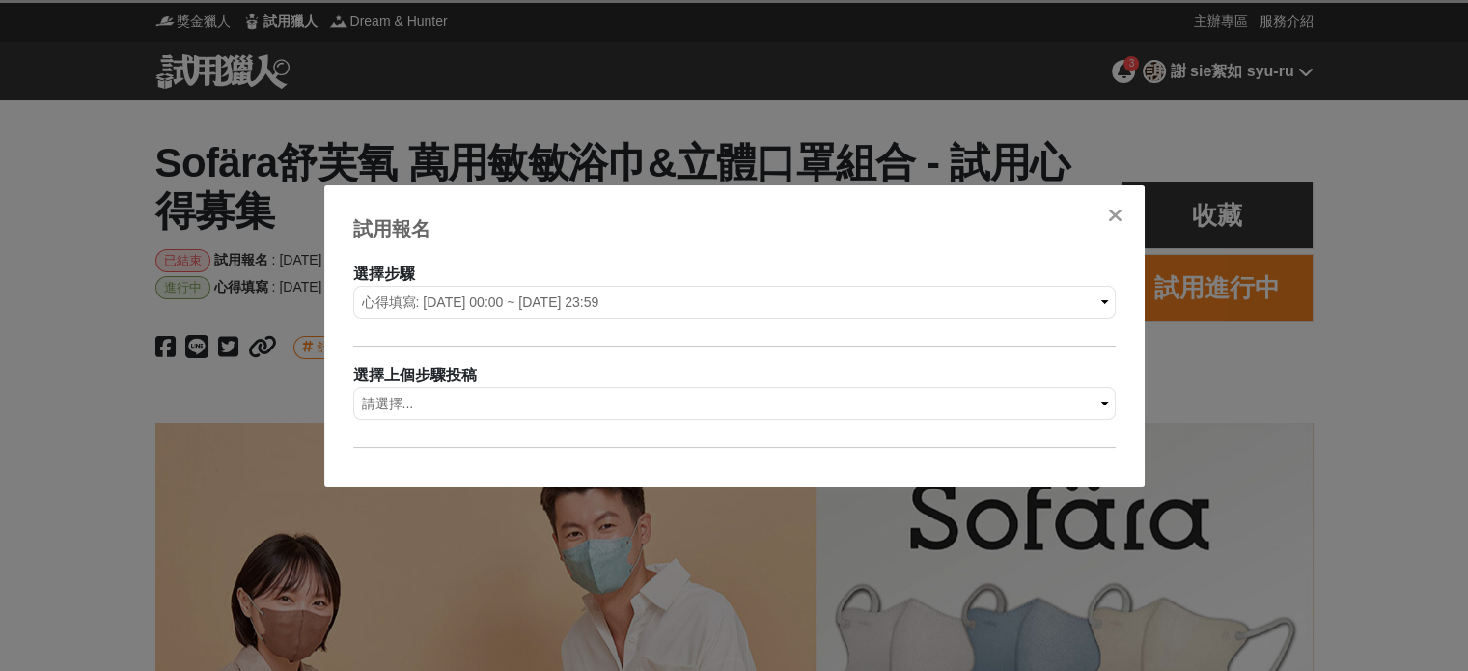
click at [536, 385] on div "選擇上個步驟投稿" at bounding box center [734, 375] width 762 height 23
drag, startPoint x: 541, startPoint y: 390, endPoint x: 541, endPoint y: 408, distance: 18.3
click at [541, 390] on select "請選擇... 試用報名: 報名序號-1266" at bounding box center [734, 403] width 762 height 33
select select "1266"
click at [353, 387] on select "請選擇... 試用報名: 報名序號-1266" at bounding box center [734, 403] width 762 height 33
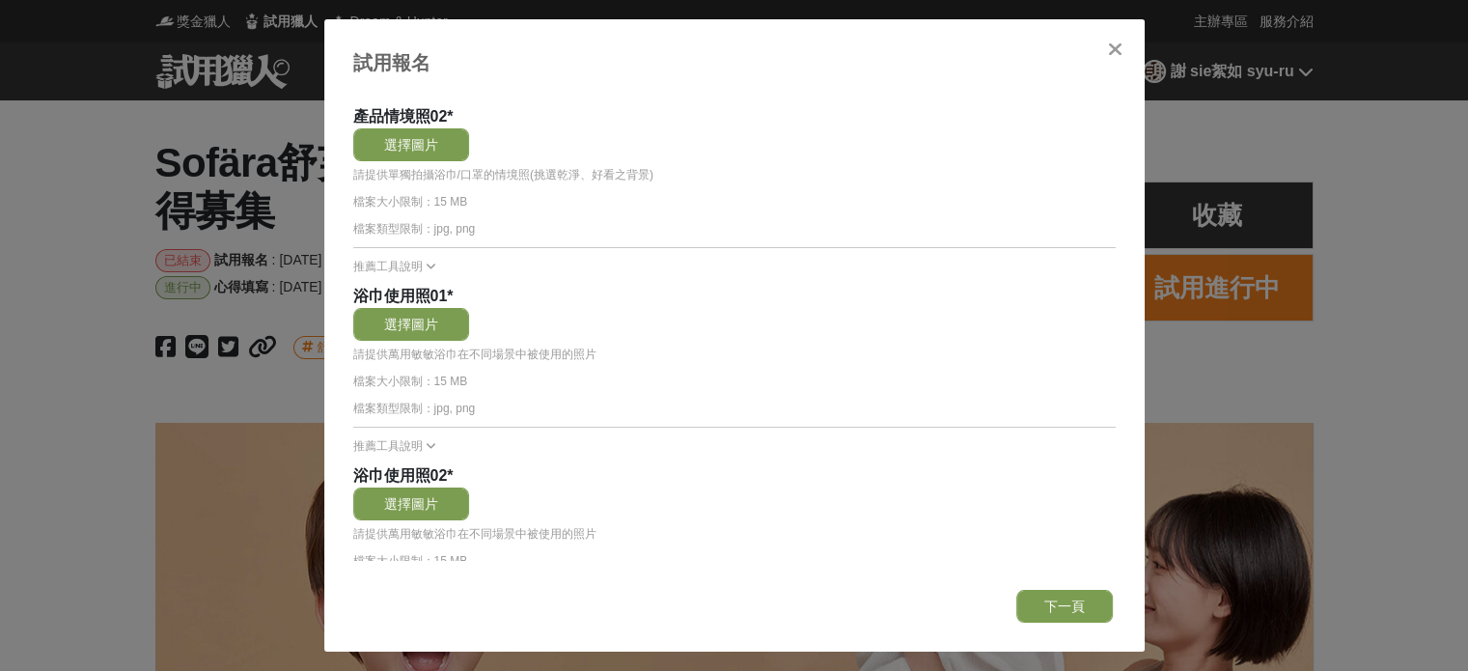
click at [1119, 34] on div "試用報名 選擇步驟 心得填寫: [DATE] 00:00 ~ [DATE] 23:59 選擇上個步驟投稿 請選擇... 試用報名: 報名序號-1266 真實姓…" at bounding box center [734, 335] width 820 height 632
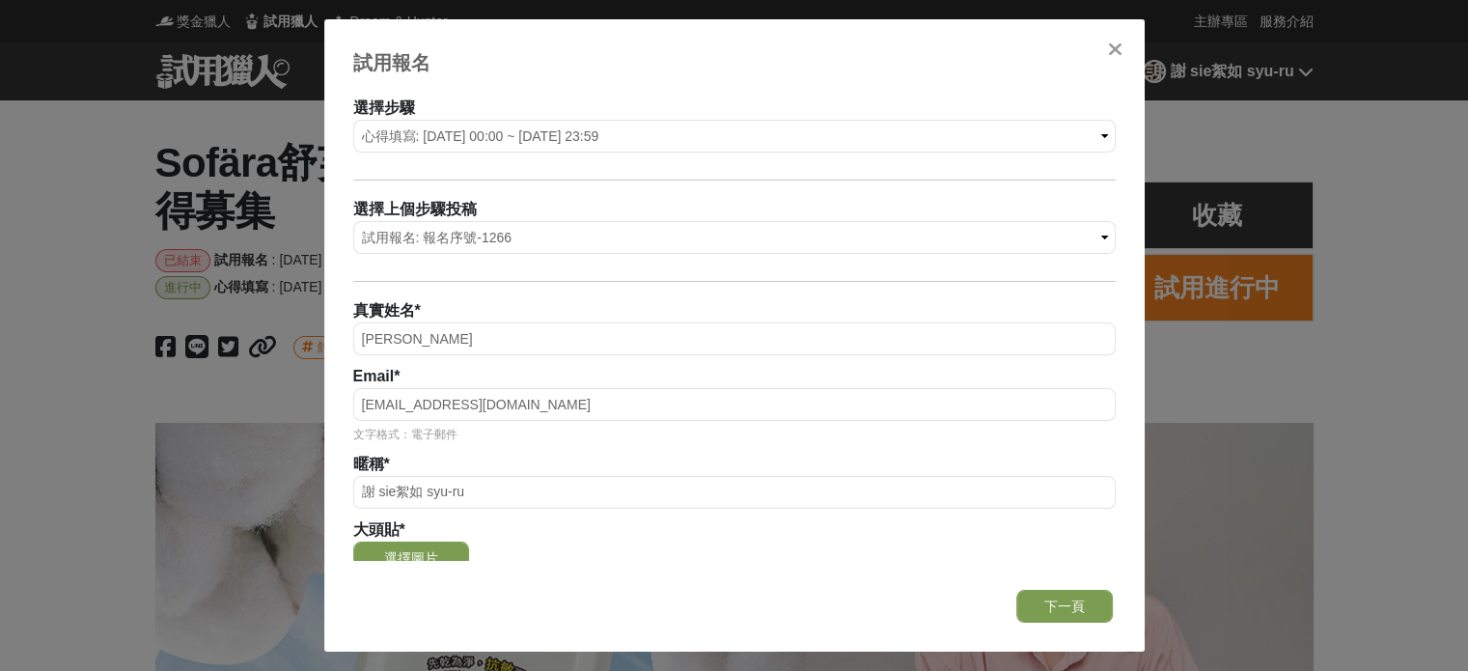
click at [1121, 41] on icon at bounding box center [1115, 49] width 14 height 19
